Goal: Task Accomplishment & Management: Manage account settings

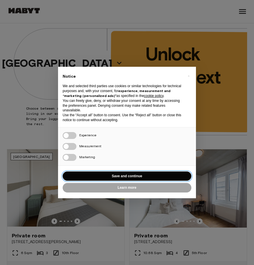
click at [151, 178] on button "Save and continue" at bounding box center [127, 176] width 129 height 9
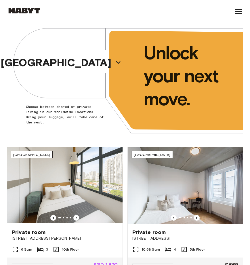
click at [239, 9] on icon at bounding box center [238, 11] width 7 height 5
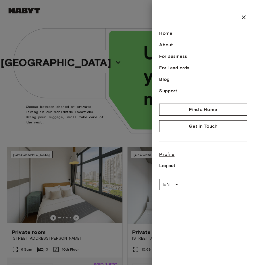
click at [173, 156] on link "Profile" at bounding box center [203, 154] width 88 height 7
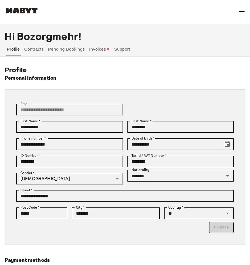
click at [71, 49] on button "Pending Bookings" at bounding box center [66, 49] width 38 height 14
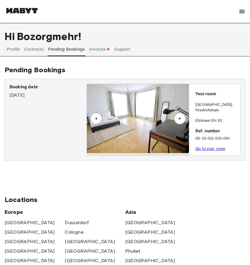
click at [107, 49] on button "Invoices" at bounding box center [99, 52] width 22 height 21
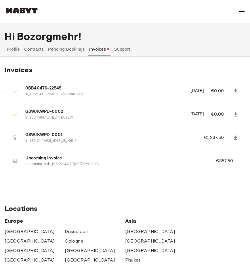
click at [50, 48] on button "Pending Bookings" at bounding box center [66, 49] width 38 height 14
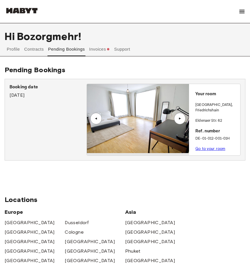
click at [38, 53] on button "Contracts" at bounding box center [34, 49] width 21 height 14
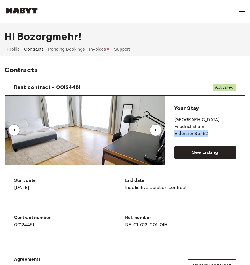
drag, startPoint x: 205, startPoint y: 129, endPoint x: 174, endPoint y: 126, distance: 30.6
click at [174, 130] on p "Eldenaer Str. 62" at bounding box center [205, 133] width 62 height 7
copy p "Eldenaer Str. 62"
click at [206, 122] on p "[GEOGRAPHIC_DATA] , [GEOGRAPHIC_DATA]" at bounding box center [205, 124] width 62 height 14
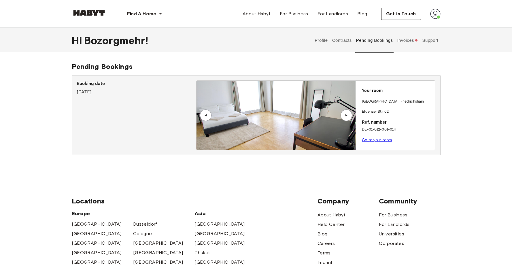
click at [250, 43] on button "Invoices" at bounding box center [407, 40] width 22 height 25
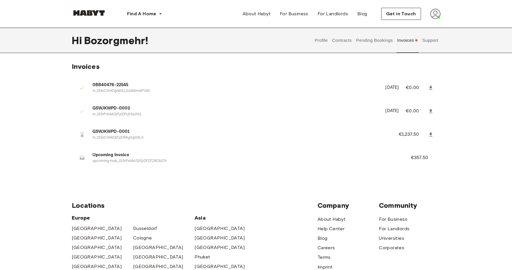
click at [129, 128] on span "GSWJKWPD-0001" at bounding box center [238, 131] width 292 height 7
drag, startPoint x: 114, startPoint y: 133, endPoint x: 154, endPoint y: 132, distance: 40.6
click at [114, 133] on span "GSWJKWPD-0001" at bounding box center [238, 131] width 292 height 7
click at [250, 135] on p "€1,237.50" at bounding box center [412, 134] width 28 height 7
click at [83, 134] on icon at bounding box center [82, 135] width 6 height 6
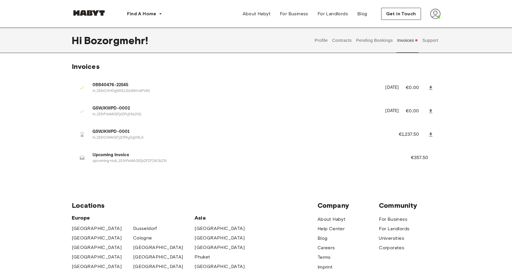
click at [83, 134] on icon at bounding box center [82, 135] width 6 height 6
click at [103, 136] on p "in_1S5rOlI4AG1fjzDf8yGgX8L5" at bounding box center [238, 137] width 292 height 5
click at [250, 133] on p "€1,237.50" at bounding box center [412, 134] width 28 height 7
click at [250, 42] on button "Pending Bookings" at bounding box center [374, 40] width 38 height 25
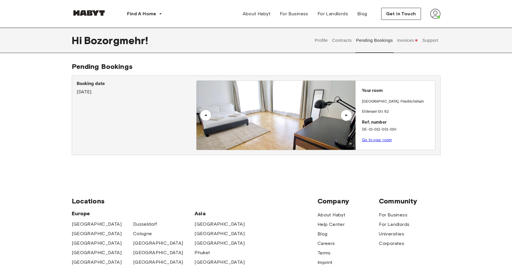
click at [250, 138] on link "Go to your room" at bounding box center [377, 140] width 30 height 4
click at [342, 39] on button "Contracts" at bounding box center [341, 40] width 21 height 25
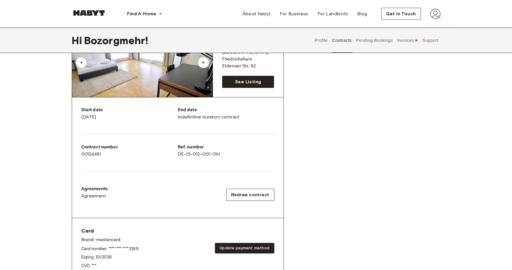
scroll to position [5, 0]
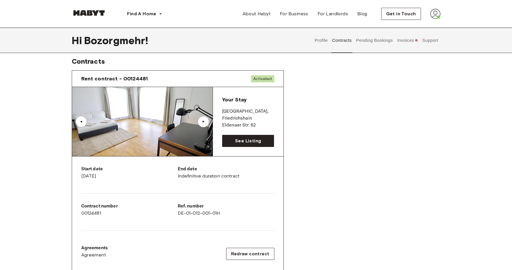
click at [320, 45] on button "Profile" at bounding box center [321, 40] width 15 height 25
